Goal: Check status: Check status

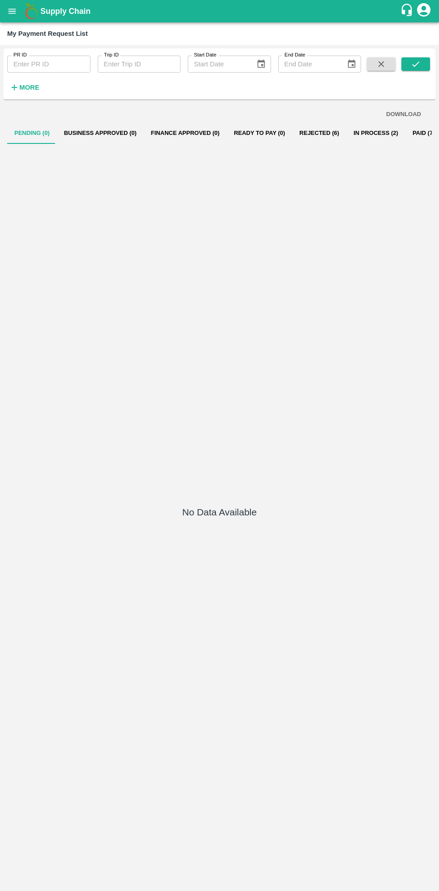
click at [350, 133] on button "In Process (2)" at bounding box center [376, 133] width 59 height 22
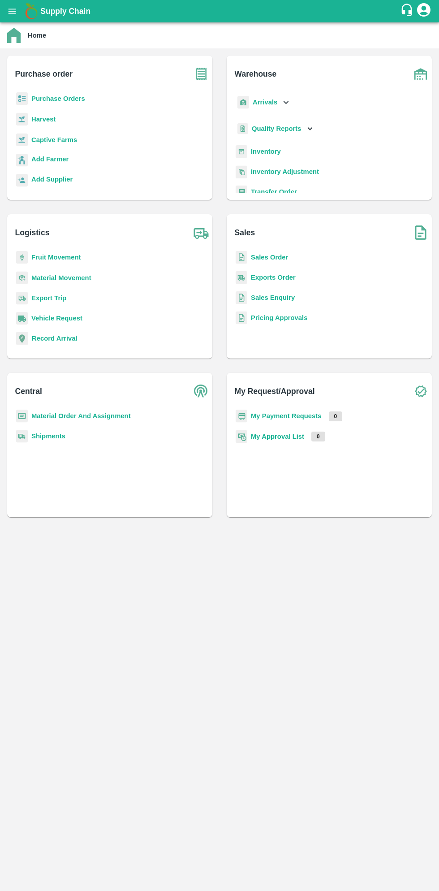
click at [12, 11] on icon "open drawer" at bounding box center [13, 11] width 8 height 5
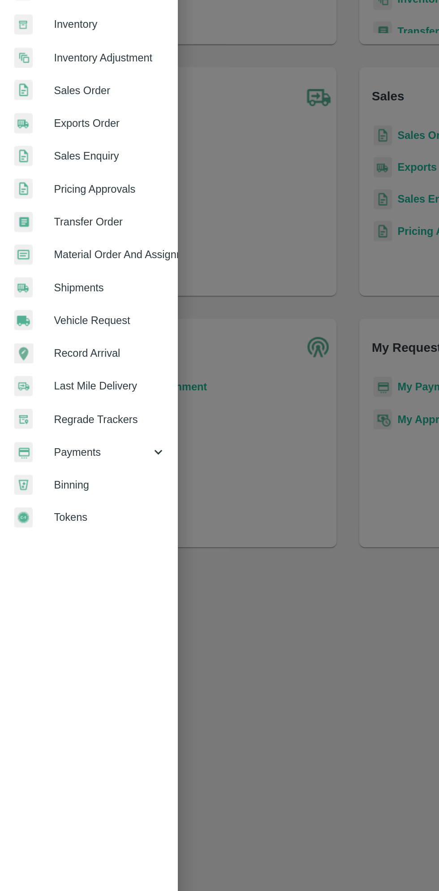
click at [57, 456] on span "Payments" at bounding box center [64, 457] width 61 height 10
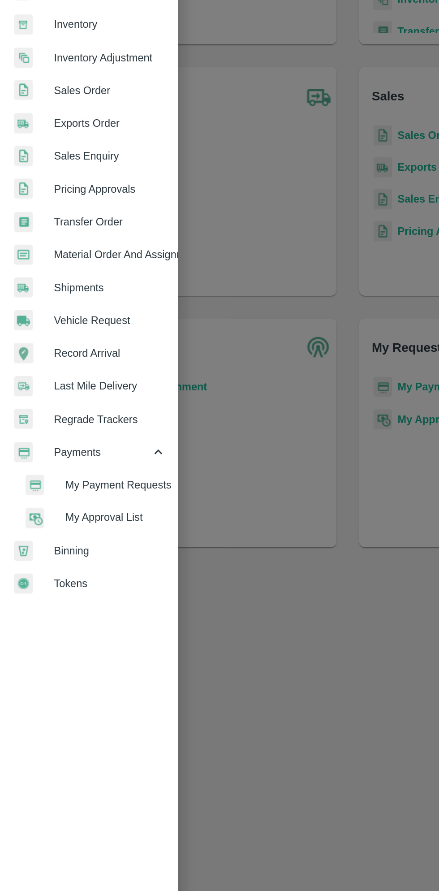
click at [99, 480] on span "My Payment Requests" at bounding box center [73, 478] width 64 height 10
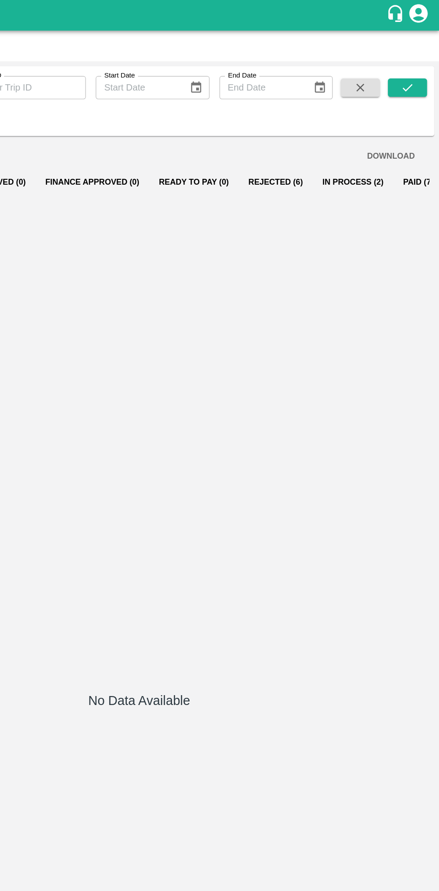
click at [356, 133] on button "In Process (2)" at bounding box center [376, 133] width 59 height 22
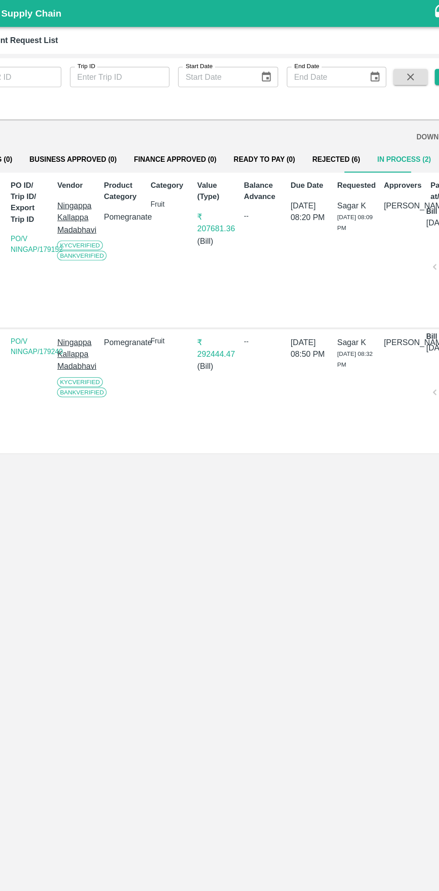
click at [205, 508] on div "DOWNLOAD Pending (0) Business Approved (0) Finance Approved (0) Ready To Pay (0…" at bounding box center [220, 495] width 432 height 785
